Goal: Navigation & Orientation: Find specific page/section

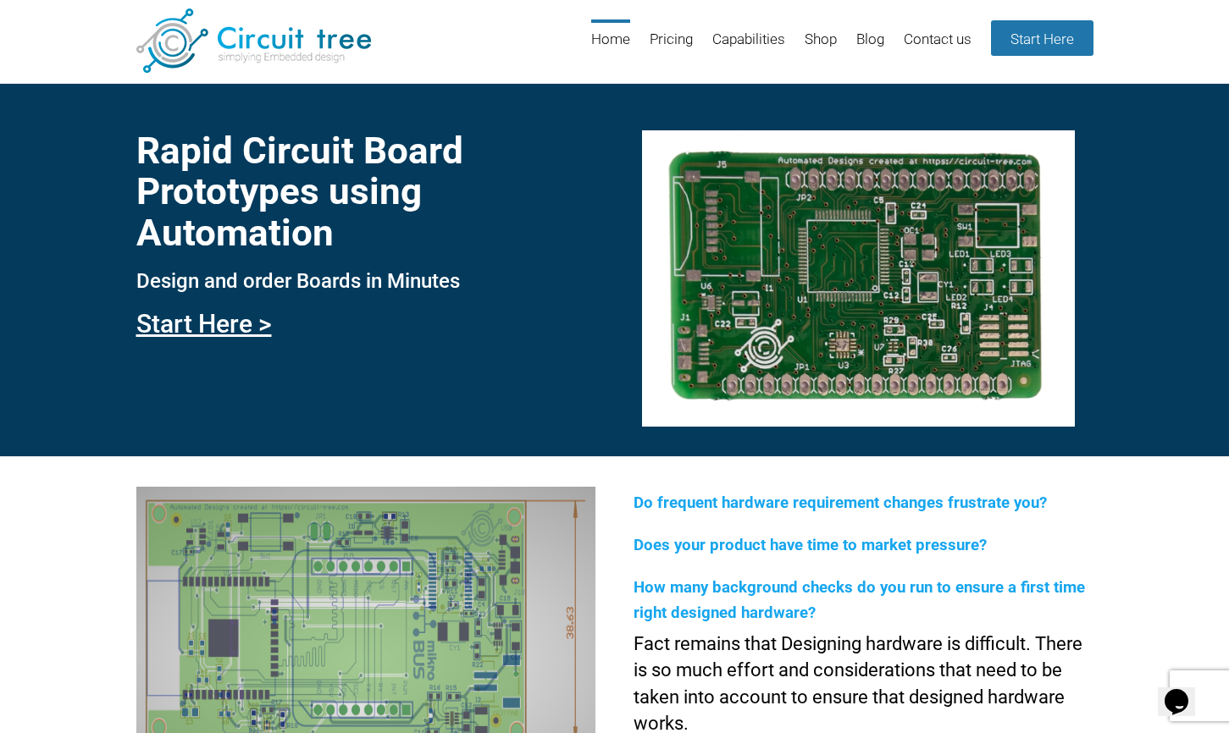
click at [417, 10] on header "Menu Skip to content Home Pricing Capabilities Shop Blog Contact us Start Here" at bounding box center [614, 41] width 1229 height 83
click at [392, 13] on header "Menu Skip to content Home Pricing Capabilities Shop Blog Contact us Start Here" at bounding box center [614, 41] width 1229 height 83
click at [736, 39] on link "Capabilities" at bounding box center [748, 46] width 73 height 55
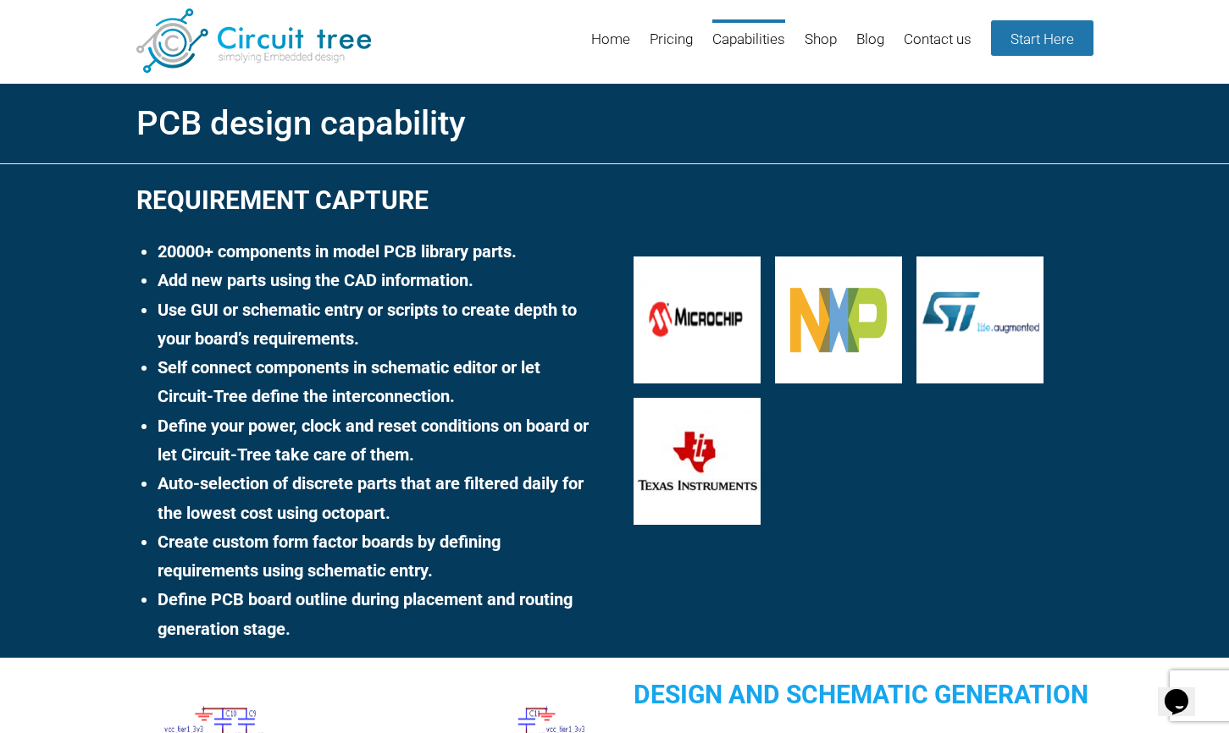
click at [1025, 98] on h1 "PCB design capability" at bounding box center [614, 123] width 957 height 51
click at [867, 39] on link "Blog" at bounding box center [870, 46] width 28 height 55
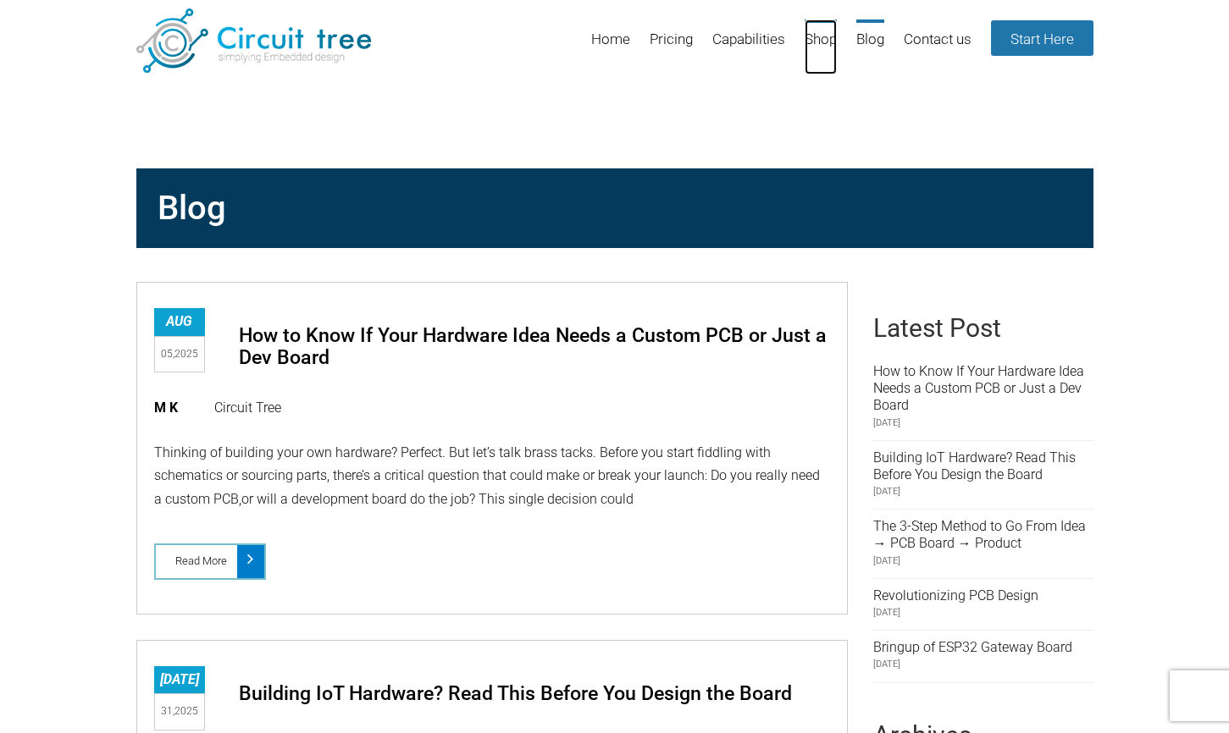
click at [821, 36] on link "Shop" at bounding box center [820, 46] width 32 height 55
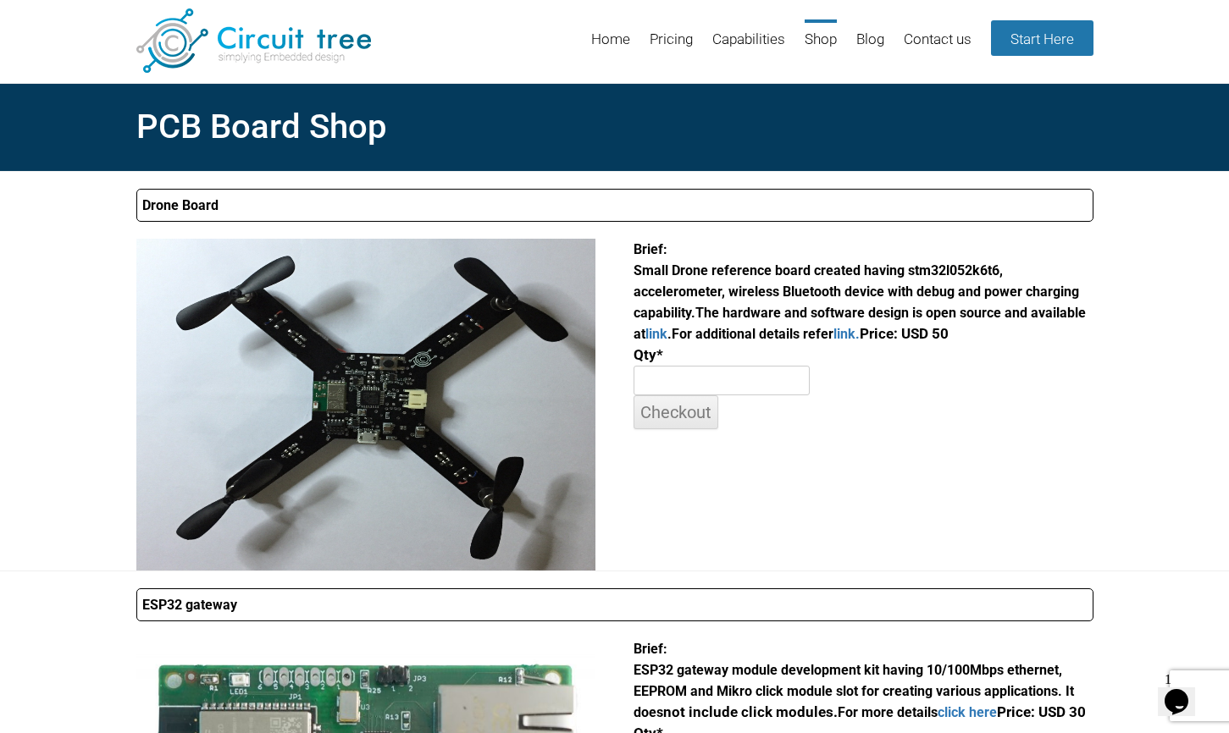
click at [290, 120] on h2 "PCB Board Shop" at bounding box center [614, 127] width 957 height 58
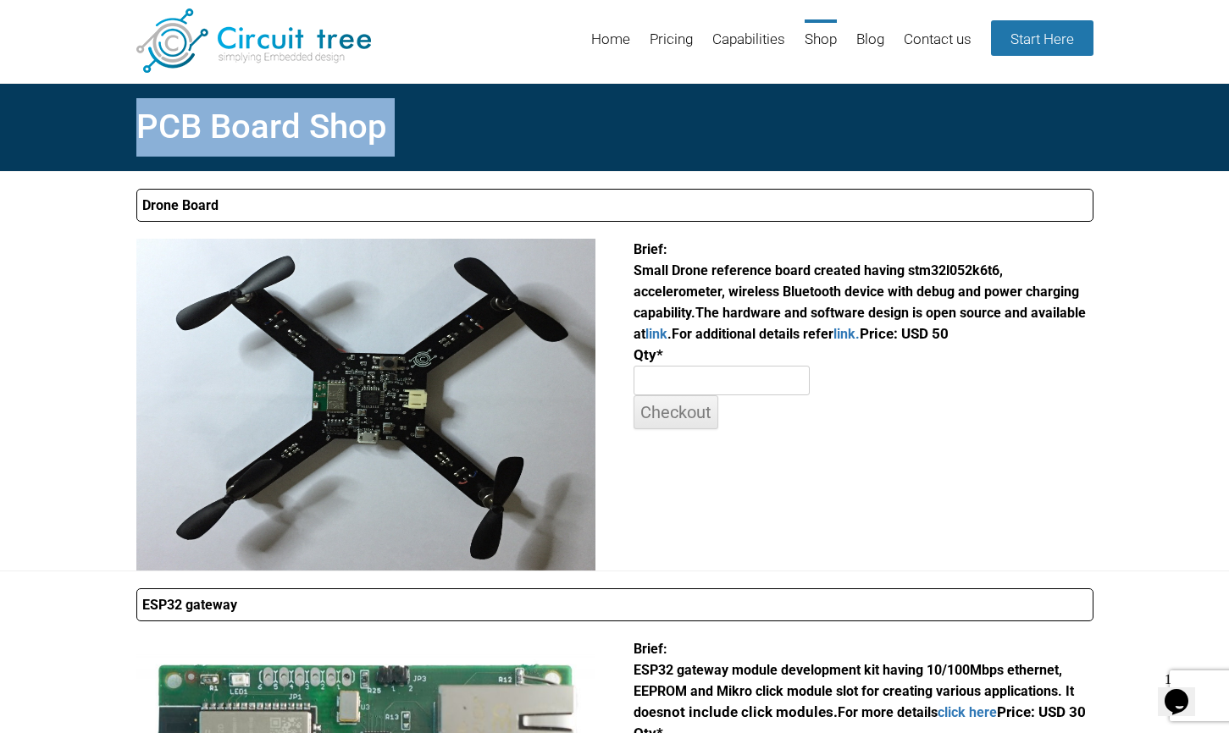
click at [290, 120] on h2 "PCB Board Shop" at bounding box center [614, 127] width 957 height 58
click at [53, 381] on div "Drone Board Brief: Small Drone reference board created having stm32l052k6t6, ac…" at bounding box center [614, 371] width 1229 height 400
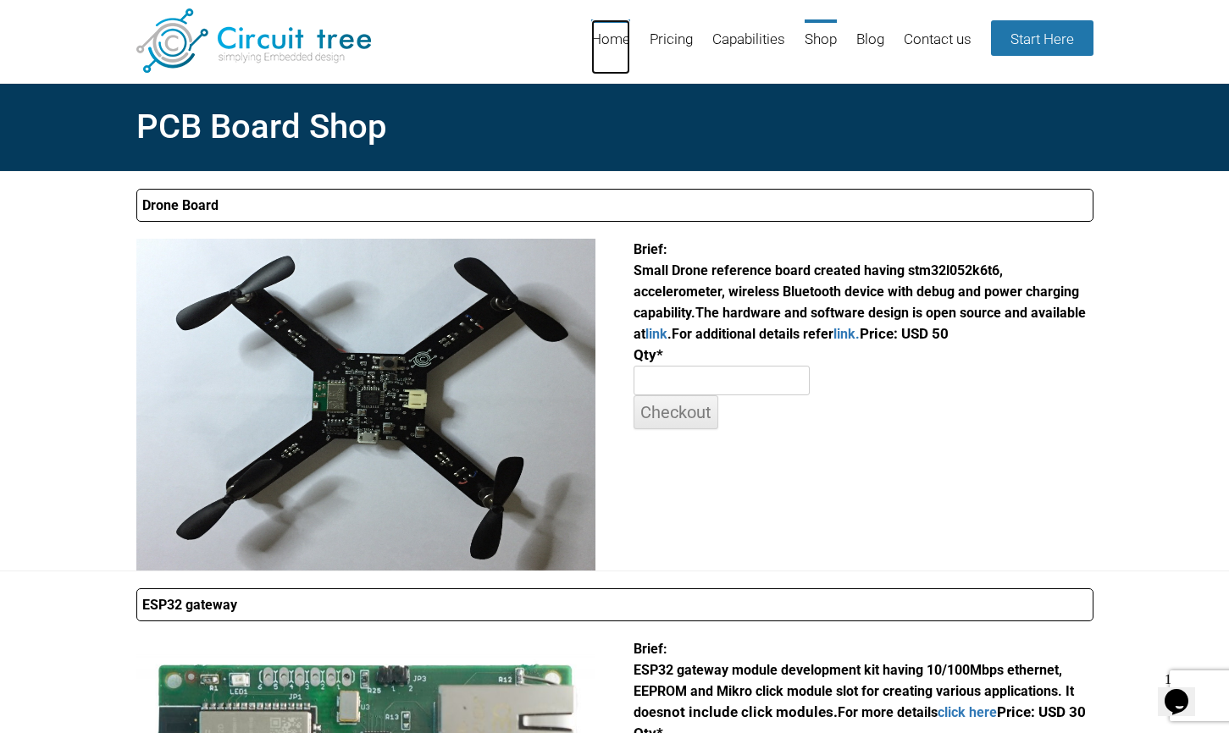
click at [611, 39] on link "Home" at bounding box center [610, 46] width 39 height 55
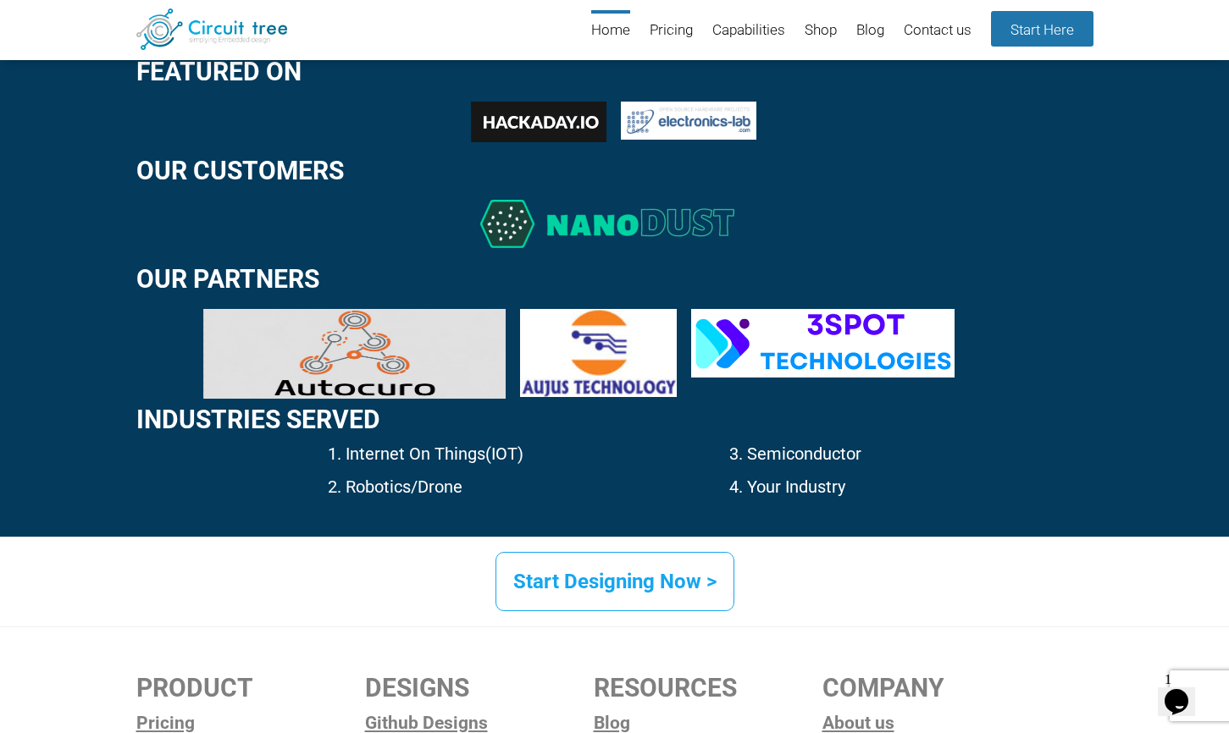
scroll to position [2532, 0]
